Goal: Task Accomplishment & Management: Use online tool/utility

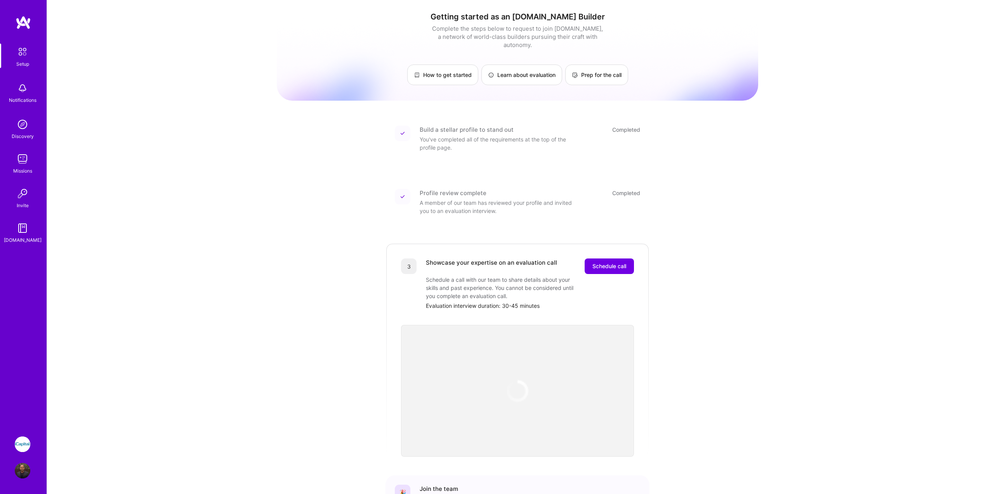
click at [21, 442] on img at bounding box center [23, 444] width 16 height 16
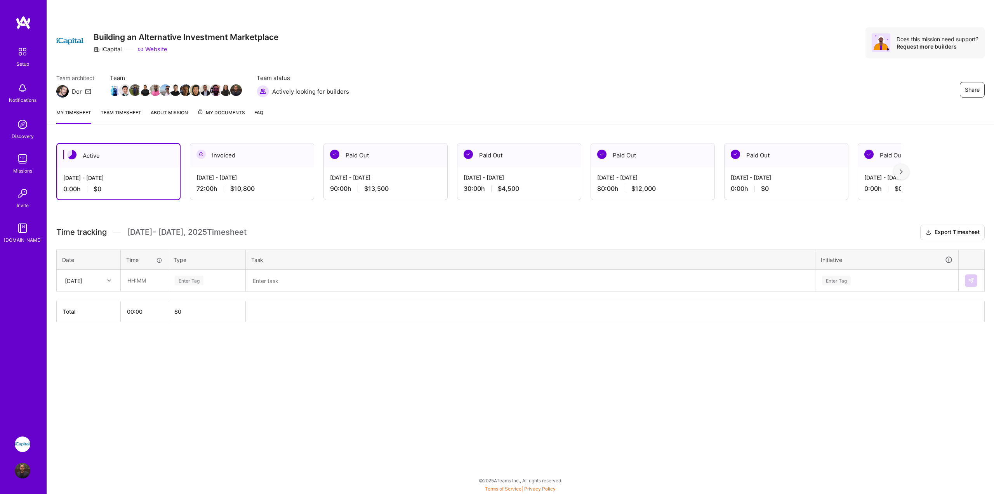
click at [99, 282] on div "[DATE]" at bounding box center [82, 280] width 43 height 13
click at [150, 277] on input "text" at bounding box center [144, 280] width 46 height 21
type input "08:00"
click at [215, 279] on div "Enter Tag" at bounding box center [207, 280] width 66 height 10
click at [203, 325] on div "Design" at bounding box center [207, 324] width 77 height 18
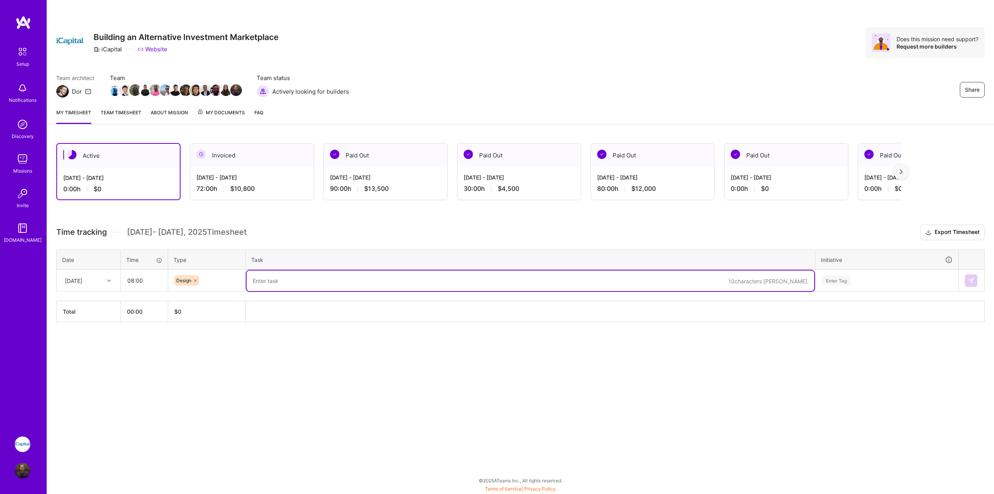
click at [272, 283] on textarea at bounding box center [531, 280] width 568 height 21
click at [311, 279] on textarea "Meetings around SLA and testing of" at bounding box center [531, 280] width 568 height 21
click at [310, 282] on textarea "Meetings around SLA and testing of" at bounding box center [531, 280] width 568 height 21
click at [308, 280] on textarea "Meetings around SLA and testing of" at bounding box center [531, 280] width 568 height 21
click at [352, 280] on textarea "Meetings around SLA and testing of" at bounding box center [531, 280] width 568 height 21
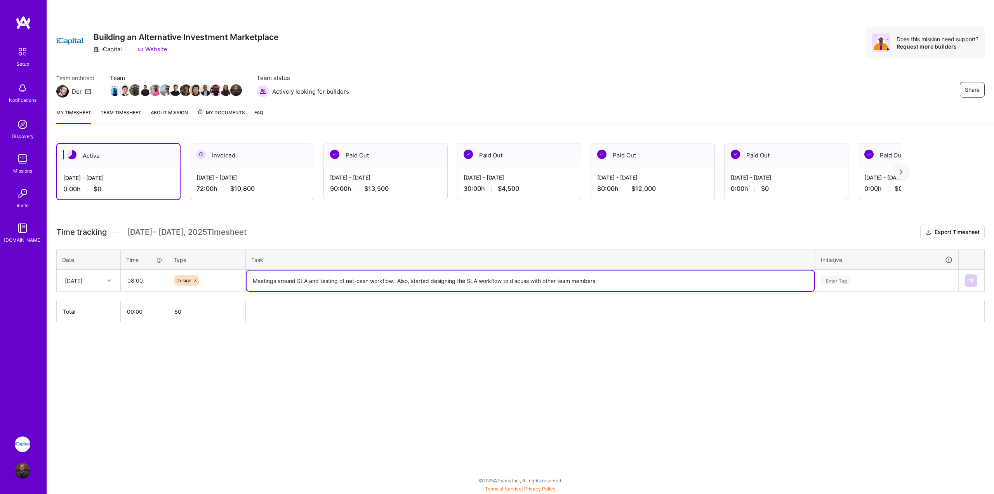
type textarea "Meetings around SLA and testing of net-cash workflow. Also, started designing t…"
click at [866, 286] on div "Enter Tag" at bounding box center [887, 280] width 142 height 20
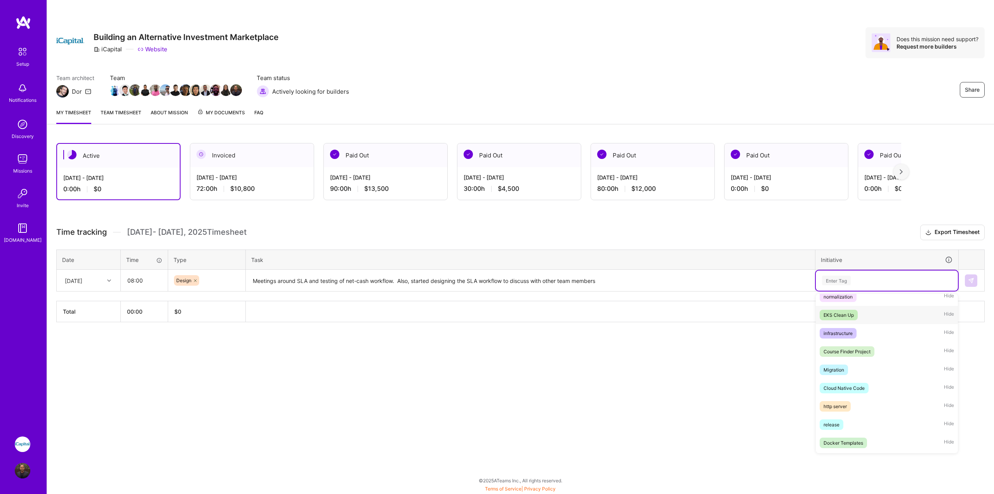
scroll to position [194, 0]
type input "des"
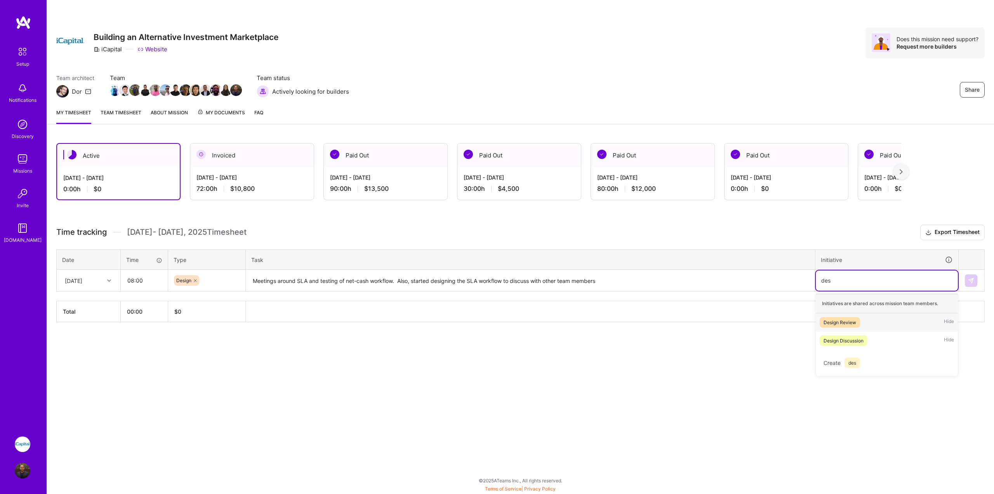
click at [859, 324] on span "Design Review" at bounding box center [840, 322] width 40 height 10
click at [860, 278] on icon at bounding box center [861, 280] width 5 height 5
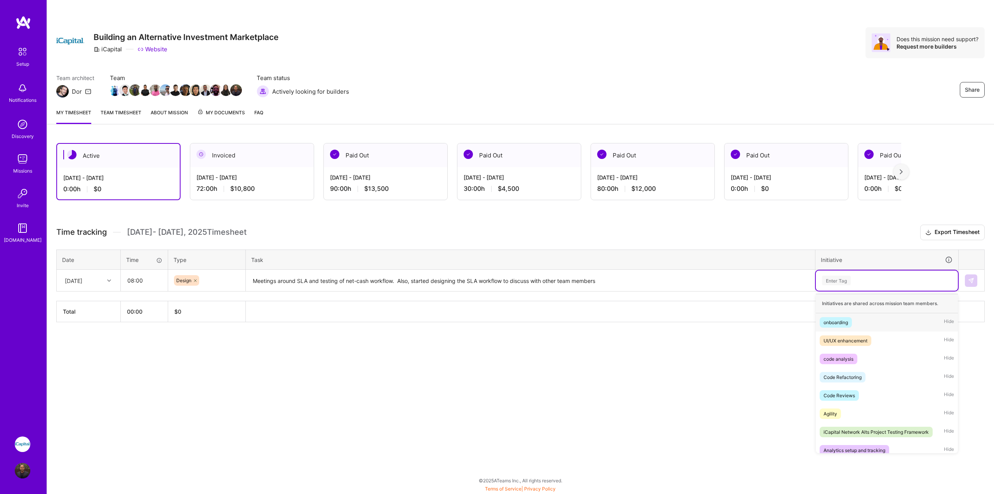
click at [860, 278] on div "Enter Tag" at bounding box center [886, 280] width 131 height 10
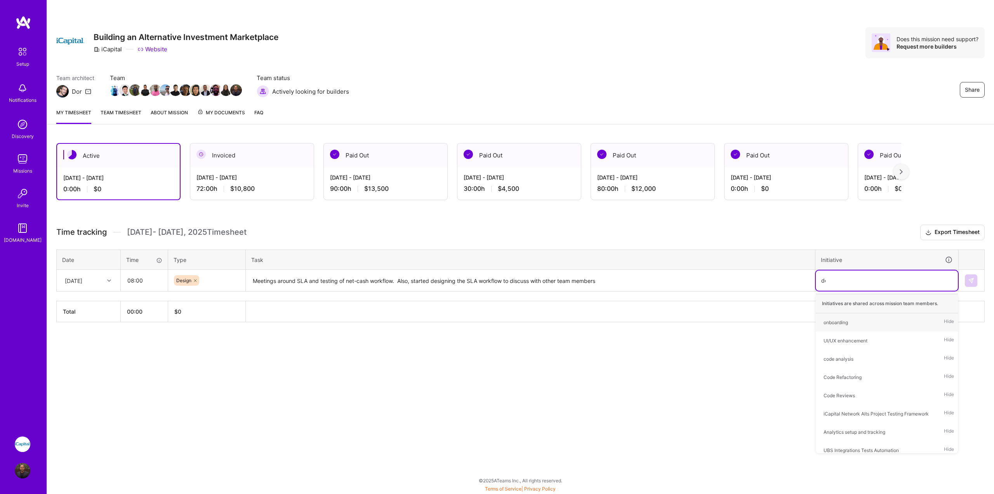
type input "des"
click at [847, 345] on span "Design Discussion" at bounding box center [844, 340] width 48 height 10
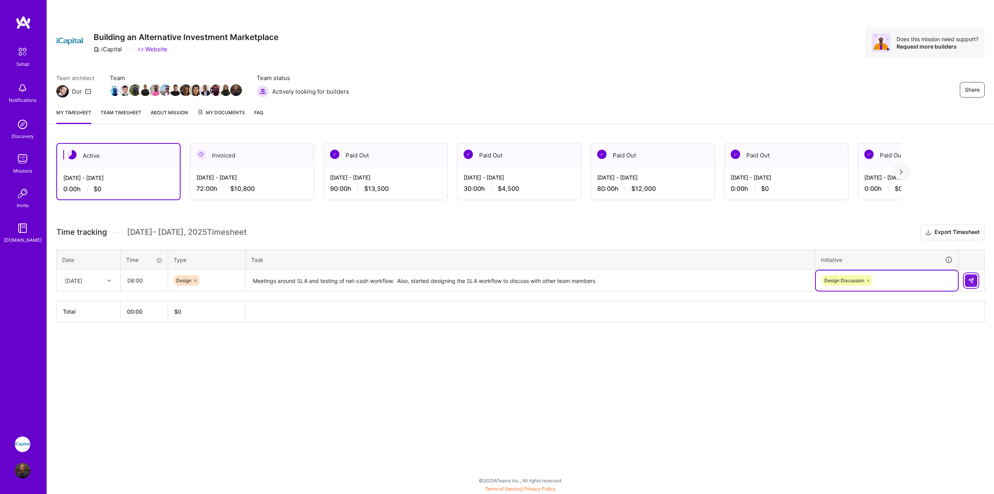
click at [975, 279] on button at bounding box center [971, 280] width 12 height 12
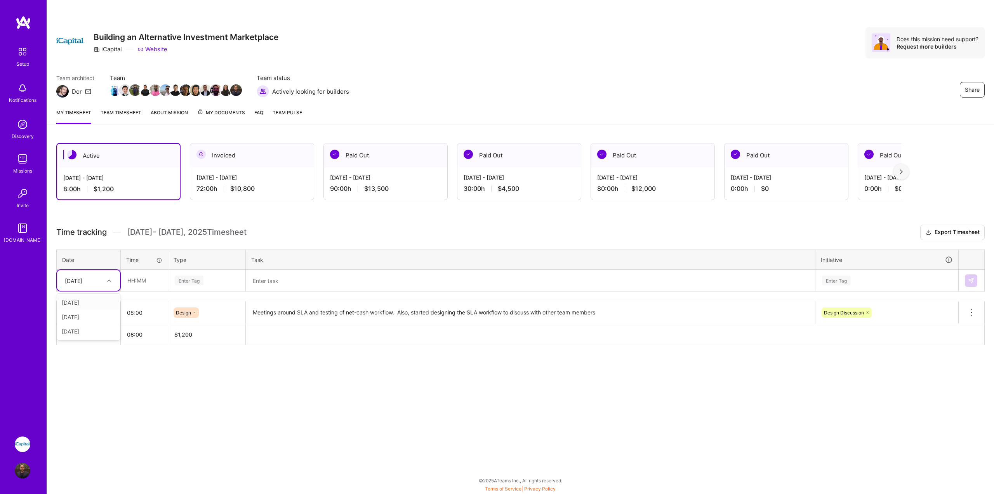
click at [97, 279] on div "[DATE]" at bounding box center [82, 280] width 43 height 13
click at [72, 328] on div "[DATE]" at bounding box center [88, 331] width 63 height 14
click at [137, 283] on input "text" at bounding box center [144, 280] width 46 height 21
type input "08:00"
click at [185, 285] on div "Enter Tag" at bounding box center [189, 280] width 29 height 12
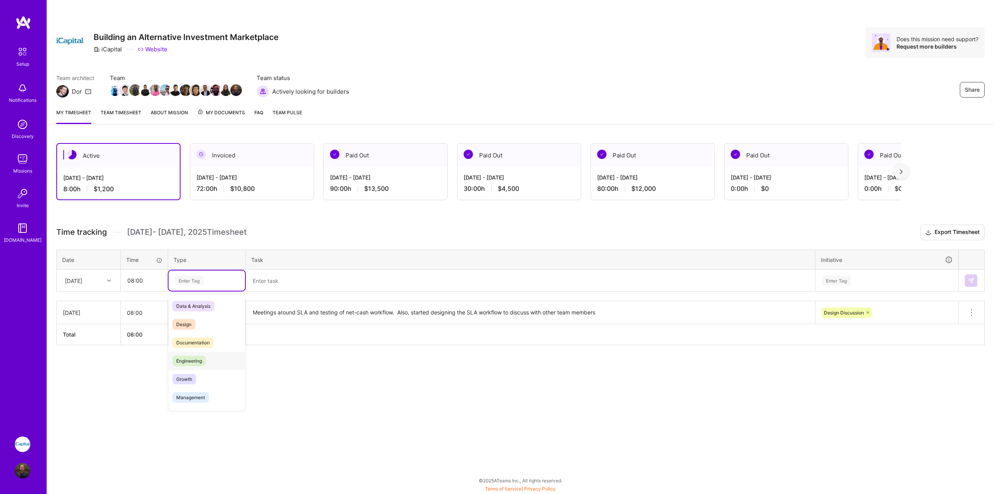
click at [203, 358] on span "Engineering" at bounding box center [188, 360] width 33 height 10
click at [318, 292] on div "Time tracking [DATE] - [DATE] Timesheet Export Timesheet Date Time Type Task In…" at bounding box center [520, 284] width 929 height 120
click at [326, 278] on textarea at bounding box center [531, 280] width 568 height 21
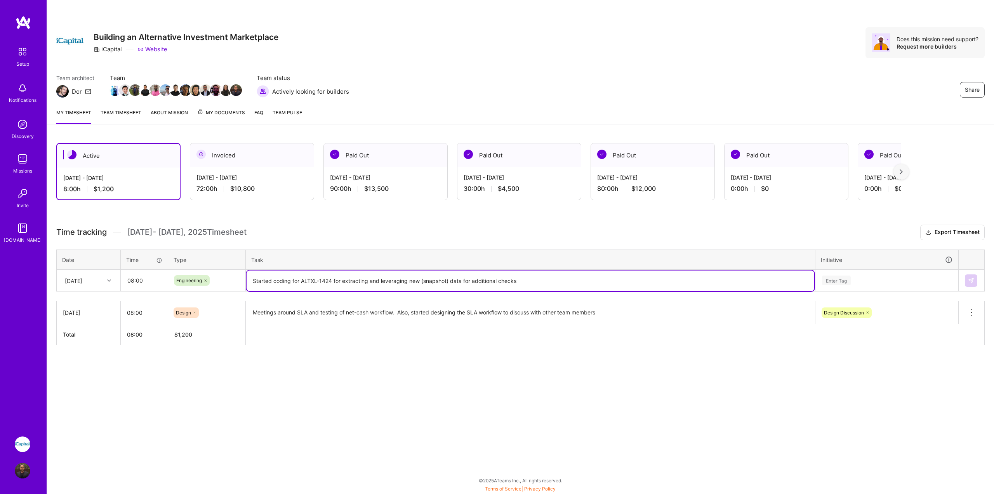
type textarea "Started coding for ALTXL-1424 for extracting and leveraging new (snapshot) data…"
click at [882, 279] on div "Enter Tag" at bounding box center [886, 280] width 131 height 10
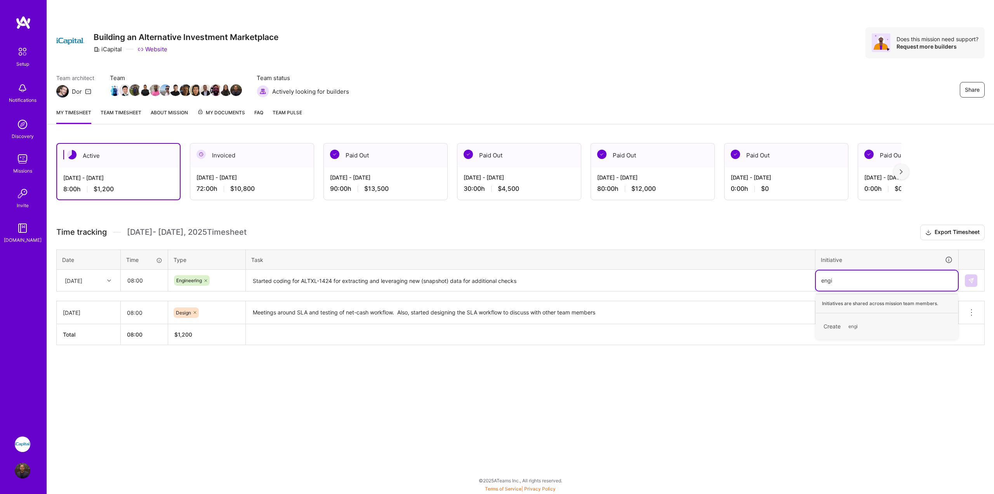
type input "engin"
click at [882, 278] on div "engin" at bounding box center [886, 280] width 131 height 10
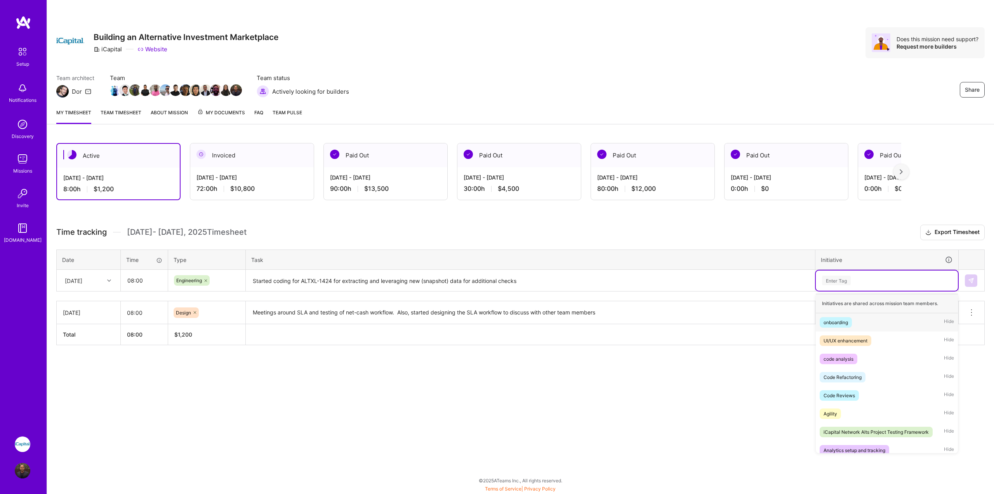
click at [882, 278] on div "Enter Tag" at bounding box center [886, 280] width 131 height 10
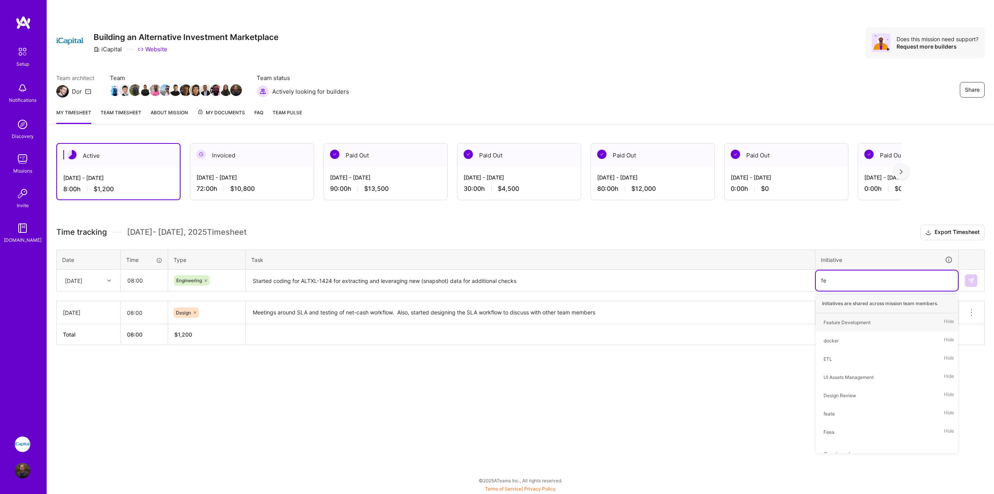
type input "fea"
click at [855, 326] on div "Feature Development" at bounding box center [847, 322] width 47 height 8
click at [973, 277] on img at bounding box center [971, 280] width 6 height 6
